Goal: Find specific page/section: Find specific page/section

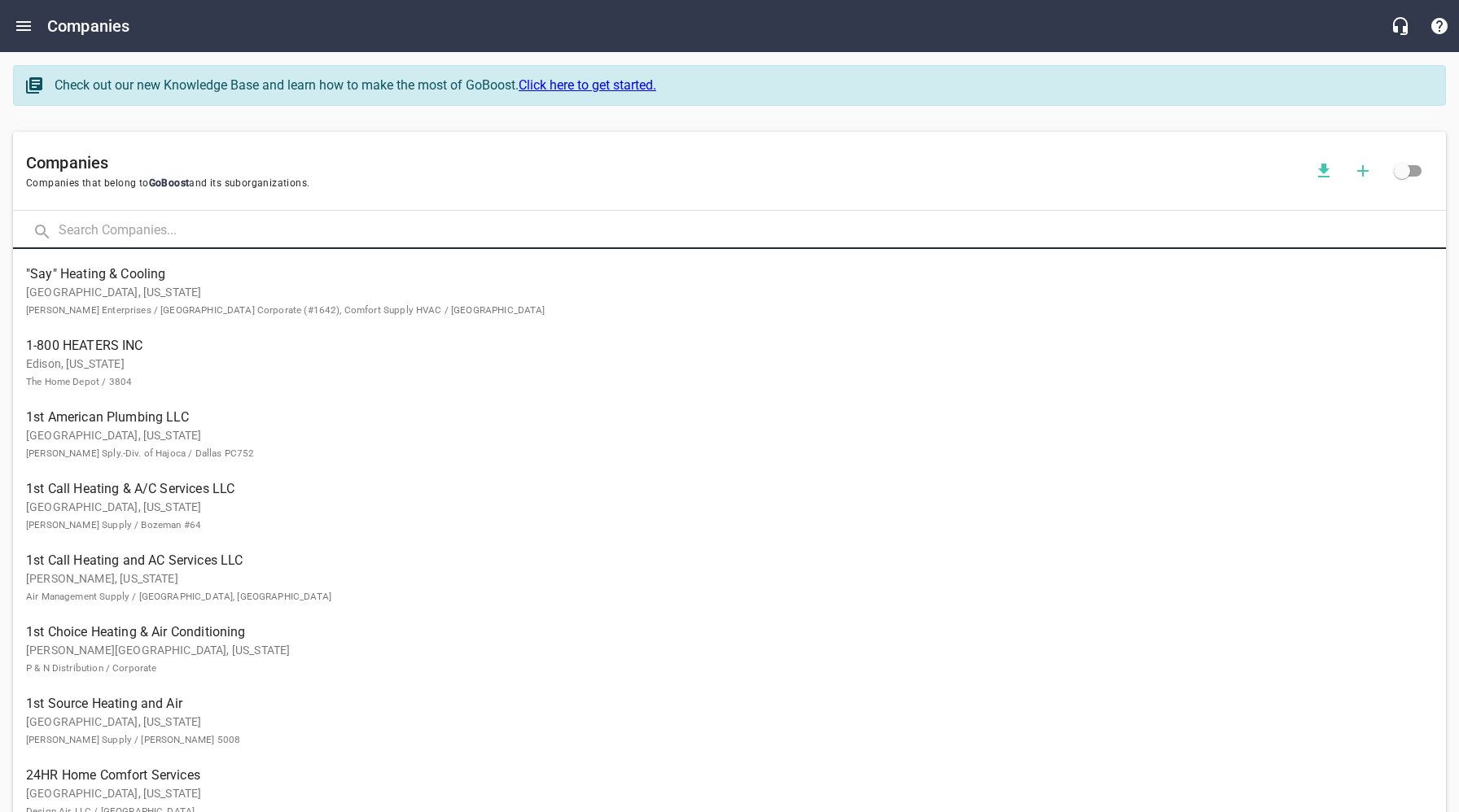
click at [183, 224] on input "text" at bounding box center [752, 231] width 1387 height 35
type input "Care N Comfort"
click button at bounding box center [0, 0] width 0 height 0
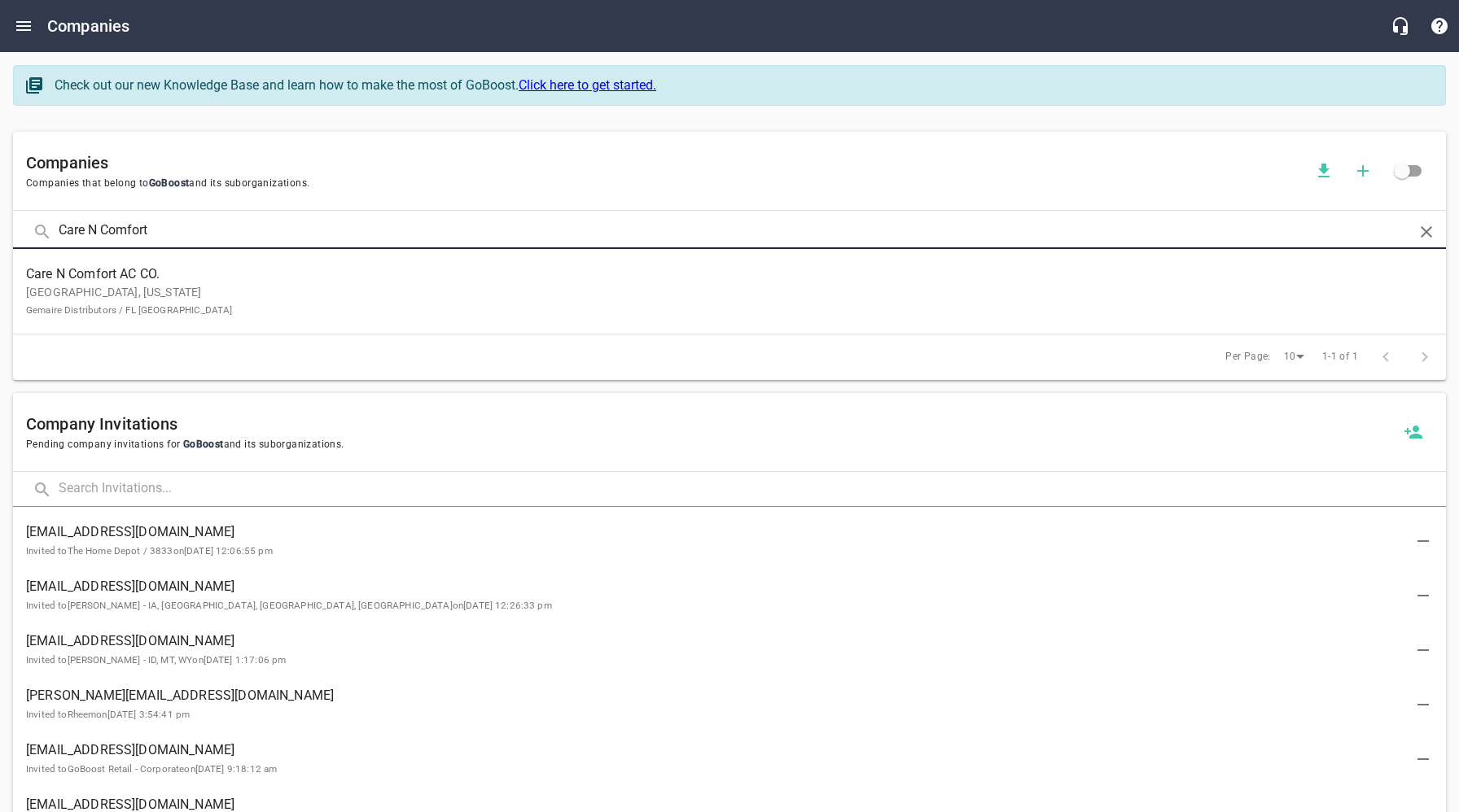
click at [182, 312] on p "[GEOGRAPHIC_DATA], [US_STATE] Gemaire Distributors / FL [GEOGRAPHIC_DATA]" at bounding box center [716, 301] width 1381 height 34
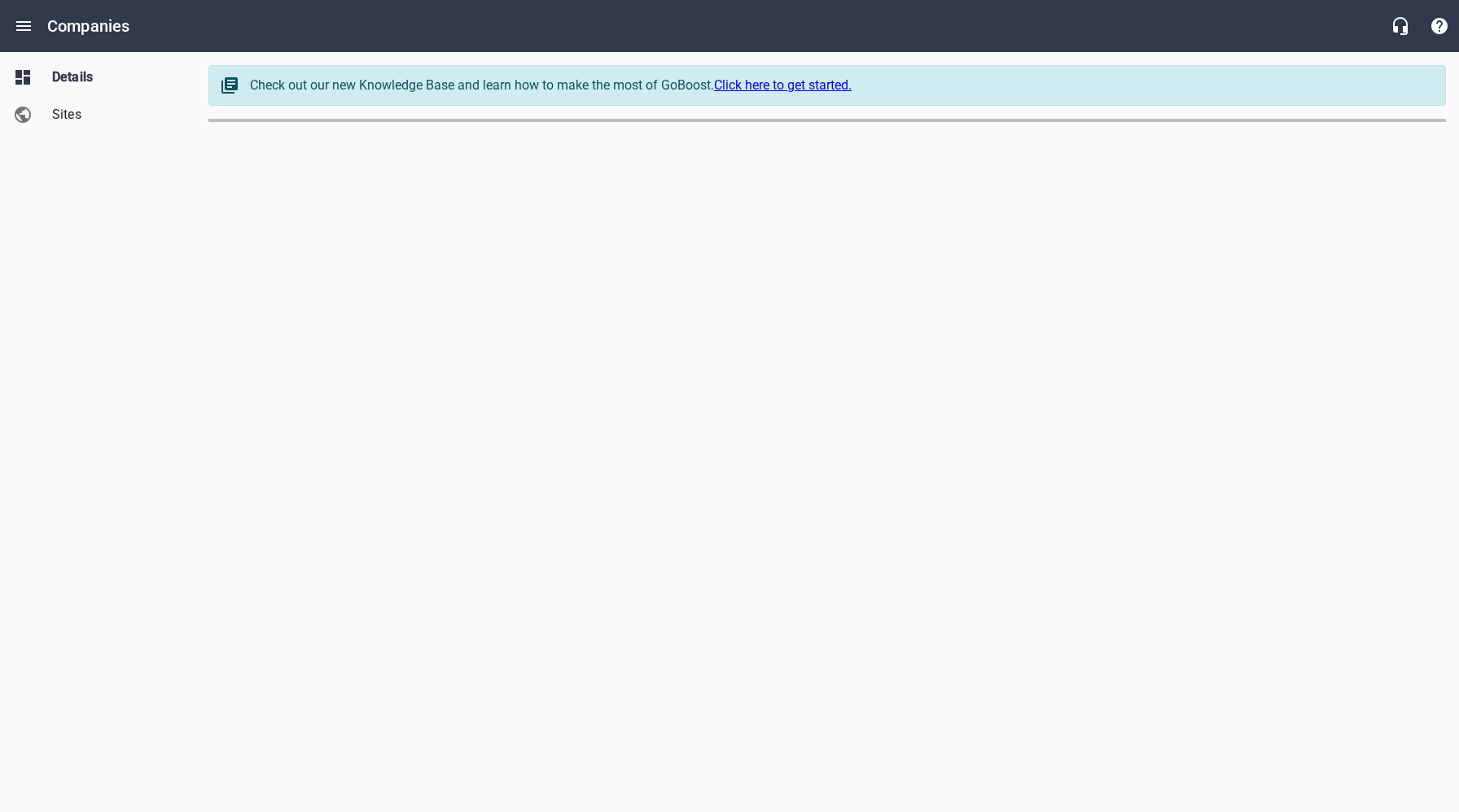
select select "[US_STATE]"
select select "62"
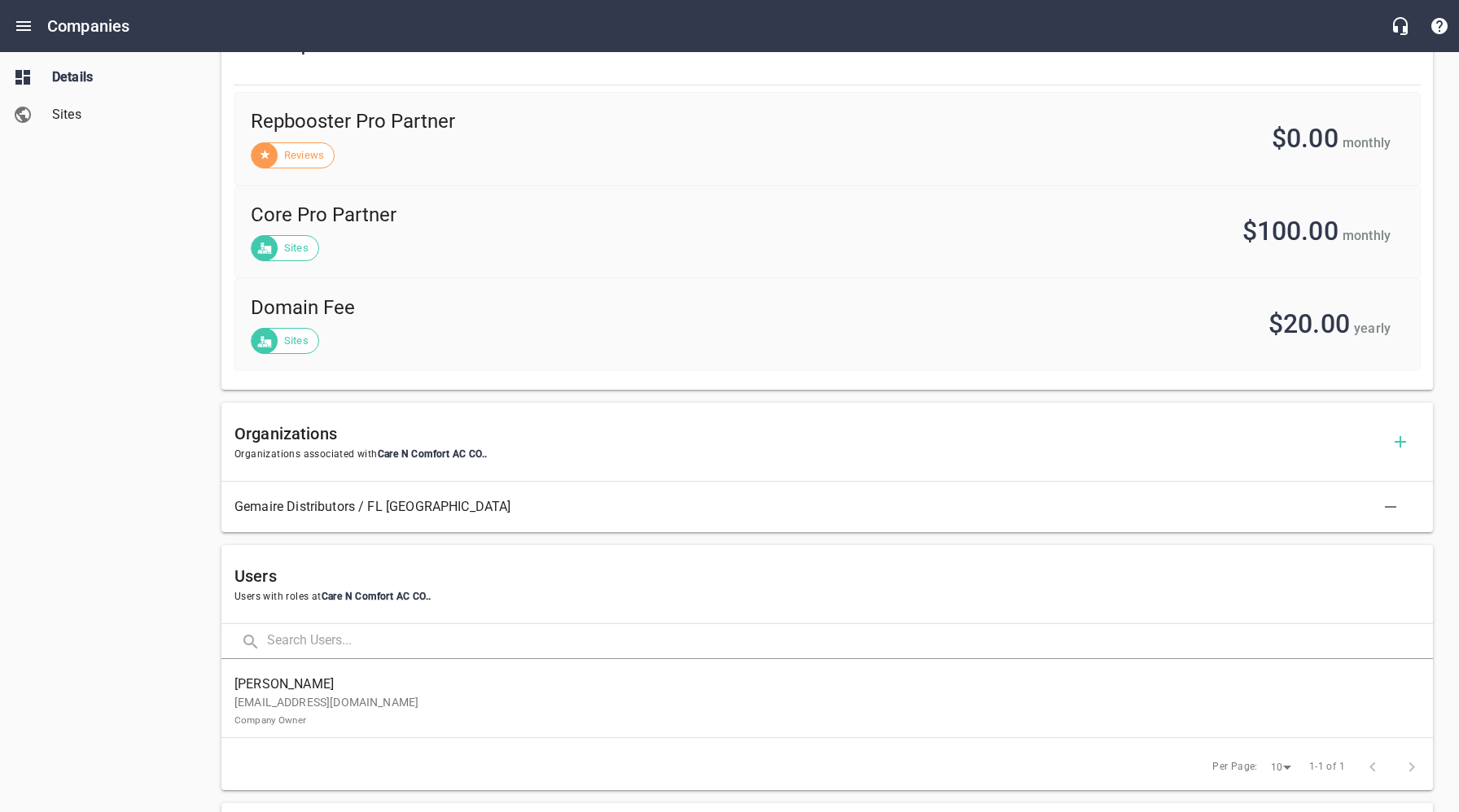
scroll to position [637, 0]
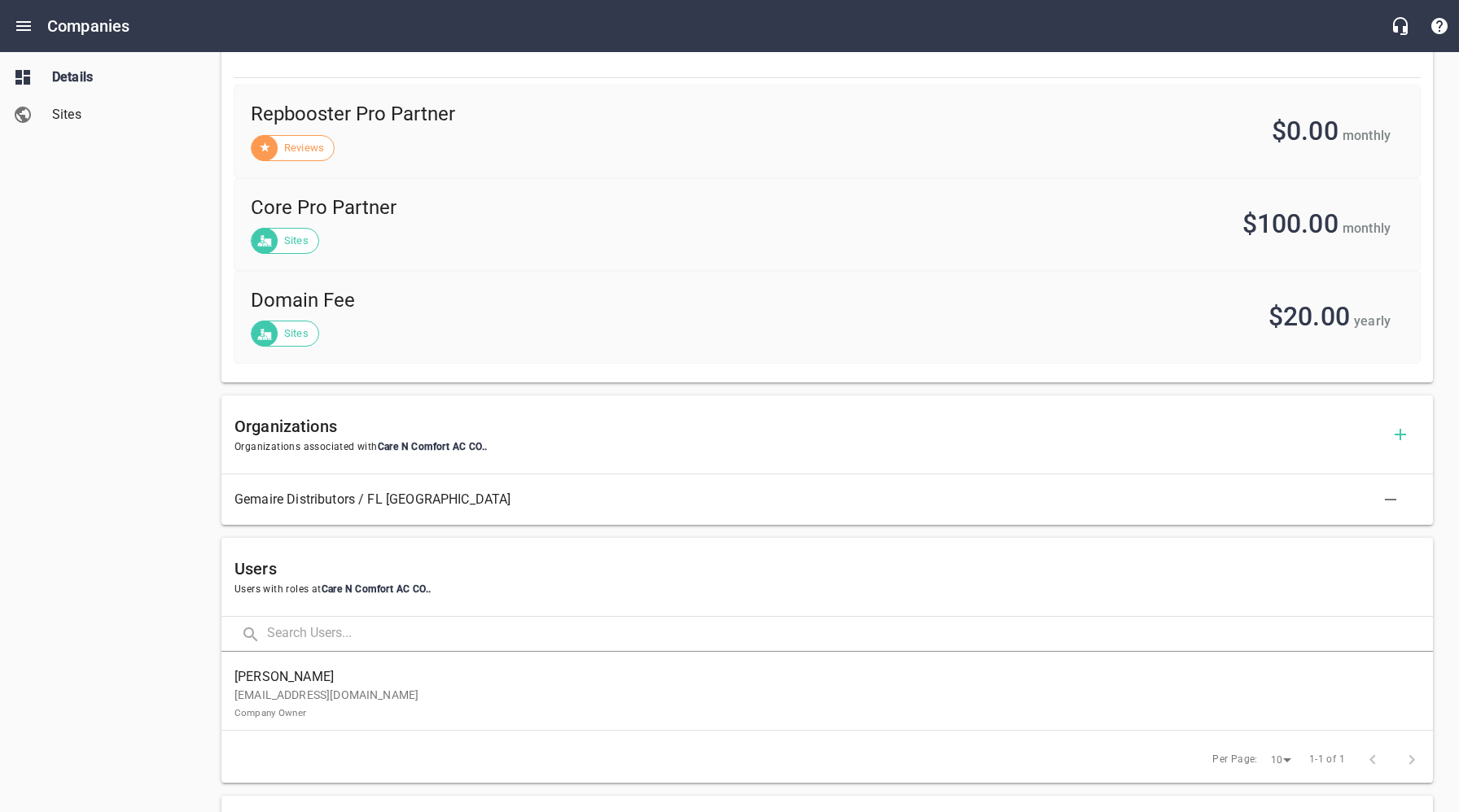
click at [339, 679] on span "[PERSON_NAME]" at bounding box center [821, 676] width 1172 height 20
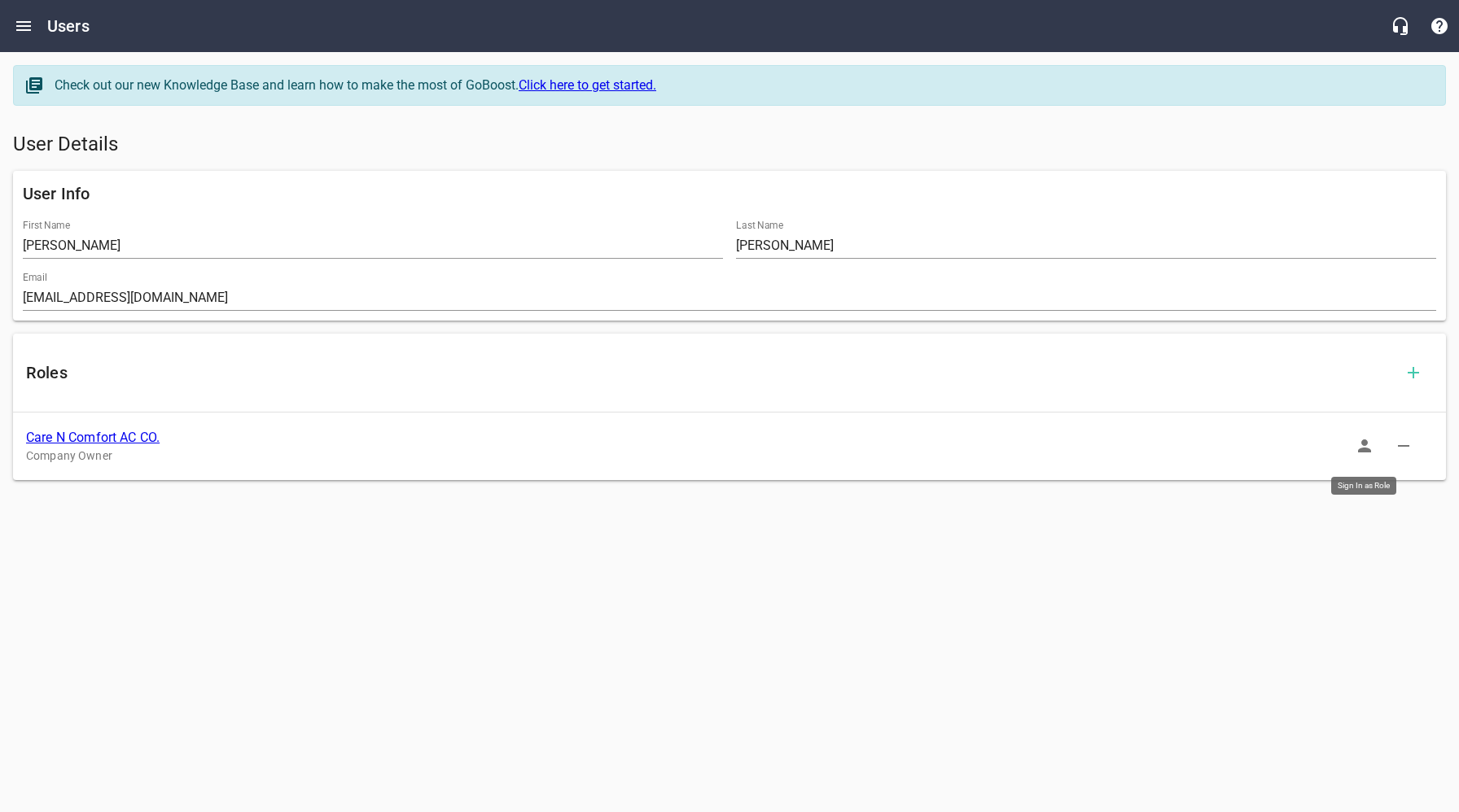
click at [1358, 447] on icon "button" at bounding box center [1365, 446] width 20 height 20
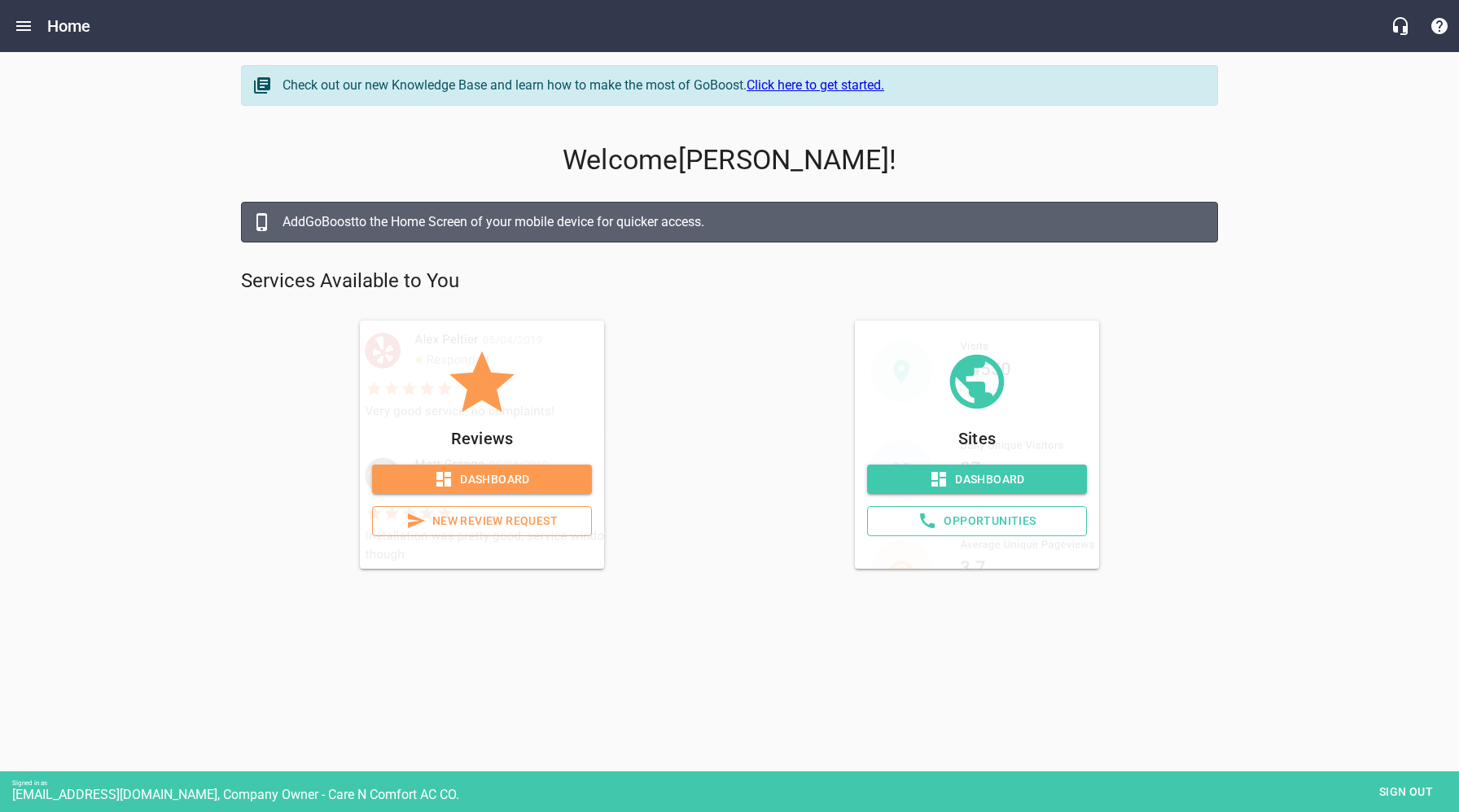
click at [991, 522] on span "Opportunities" at bounding box center [977, 522] width 192 height 21
